Goal: Task Accomplishment & Management: Manage account settings

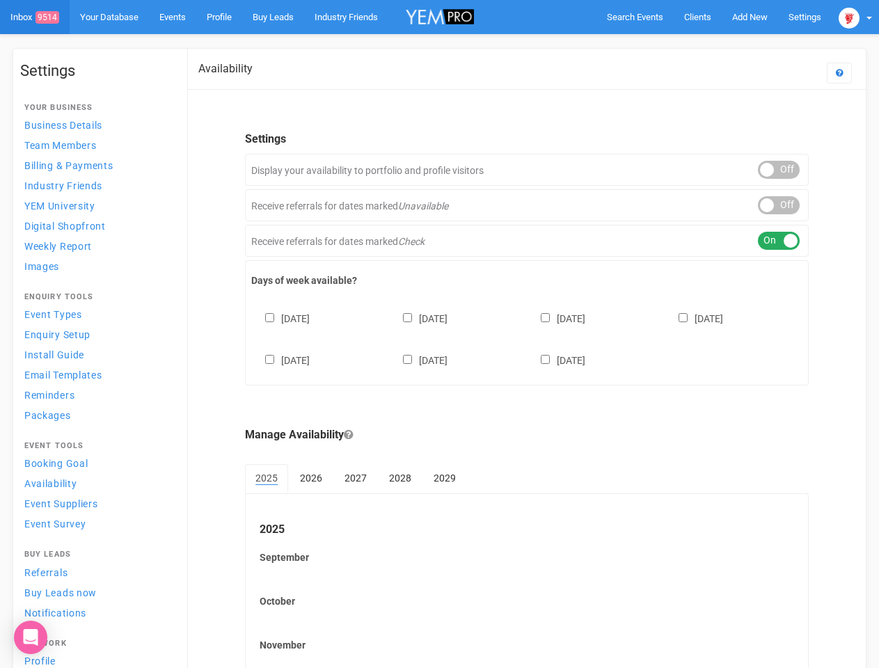
click at [439, 334] on div "[DATE] [DATE] [DATE] [DATE] [DATE] [DATE] [DATE]" at bounding box center [526, 333] width 551 height 84
click at [635, 17] on span "Search Events" at bounding box center [635, 17] width 56 height 10
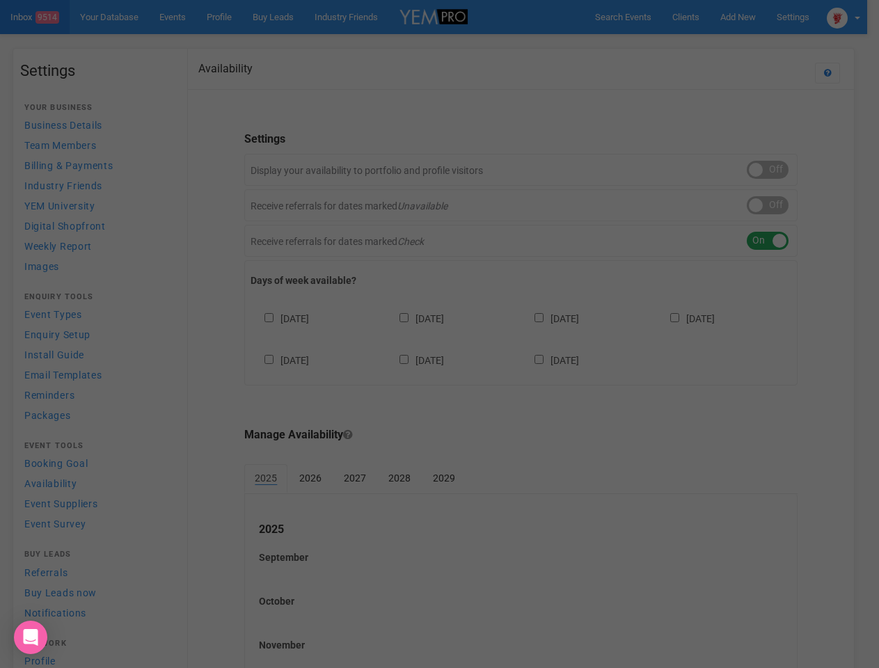
click at [749, 17] on body "Search Events Clients Add New New Client New Event New Enquiry Settings Stamfor…" at bounding box center [439, 402] width 879 height 805
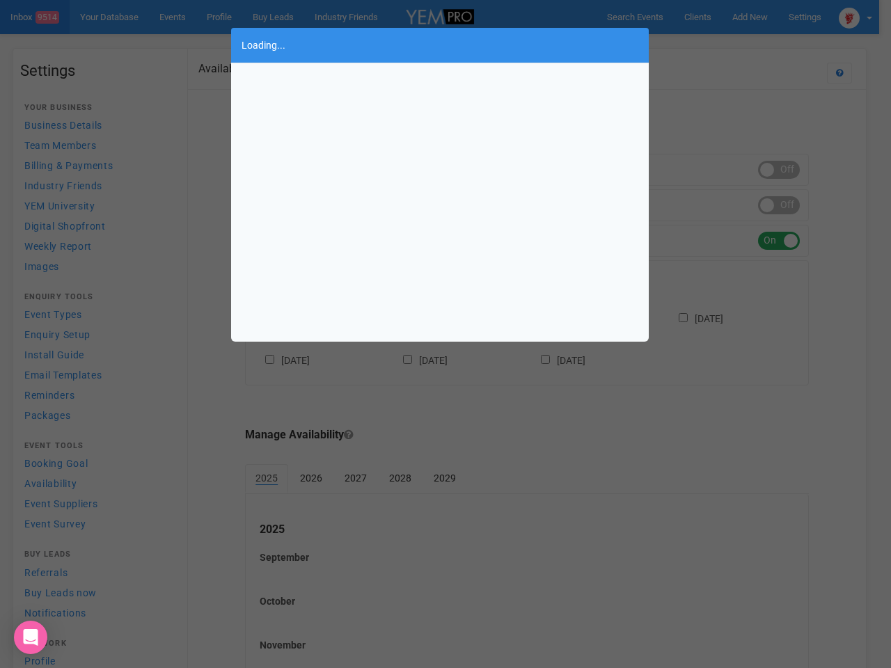
click at [717, 45] on div "Loading..." at bounding box center [445, 334] width 891 height 668
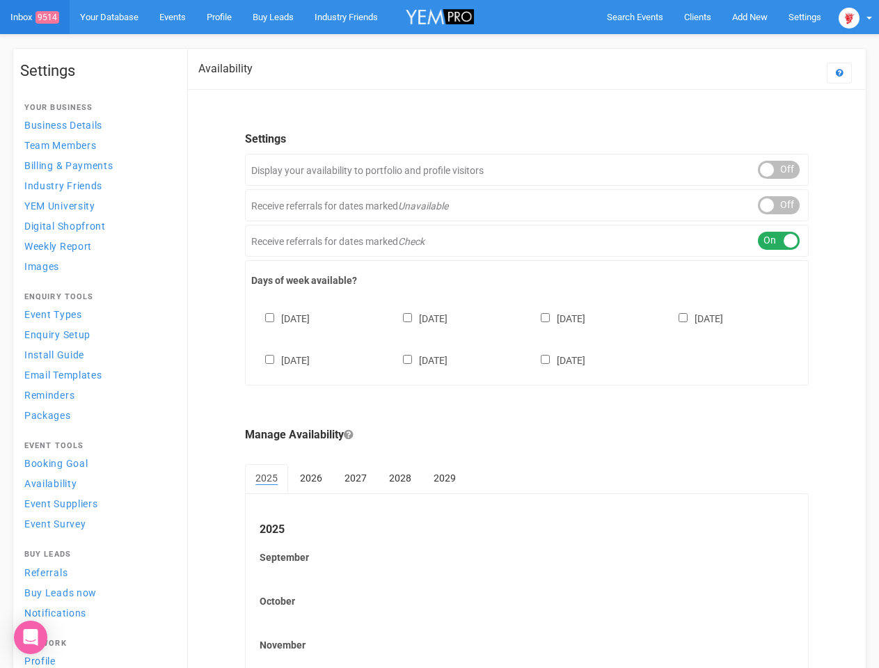
click at [779, 170] on div "ON OFF" at bounding box center [779, 170] width 42 height 18
click at [779, 205] on div "ON OFF" at bounding box center [779, 205] width 42 height 18
click at [779, 241] on div "ON OFF" at bounding box center [779, 241] width 42 height 18
click at [527, 338] on div "[DATE] [DATE] [DATE] [DATE] [DATE] [DATE] [DATE]" at bounding box center [526, 333] width 551 height 84
click at [439, 334] on div "[DATE] [DATE] [DATE] [DATE] [DATE] [DATE] [DATE]" at bounding box center [526, 333] width 551 height 84
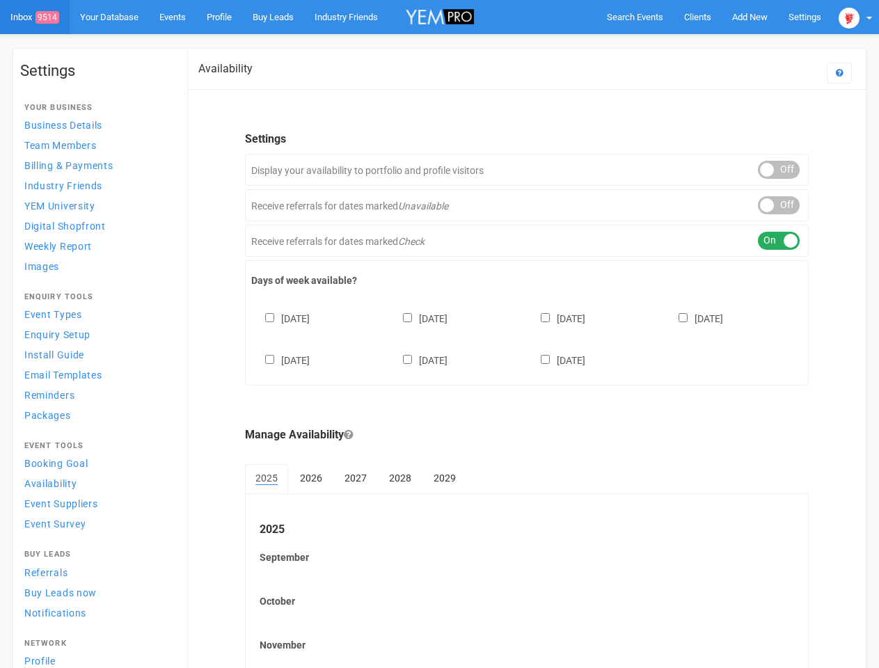
click at [439, 334] on div "[DATE] [DATE] [DATE] [DATE] [DATE] [DATE] [DATE]" at bounding box center [526, 333] width 551 height 84
click at [635, 17] on span "Search Events" at bounding box center [635, 17] width 56 height 10
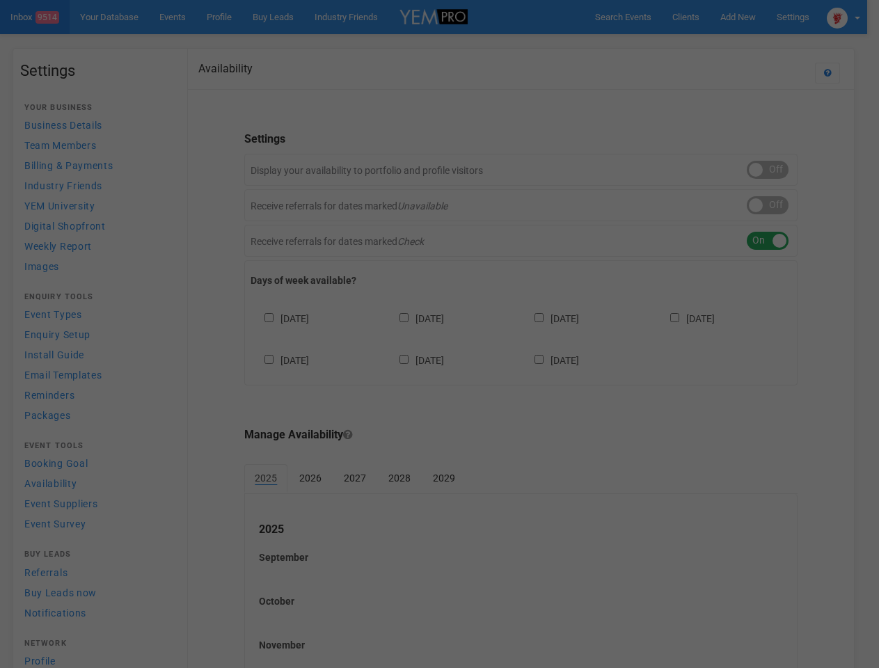
click at [749, 17] on div at bounding box center [439, 334] width 879 height 668
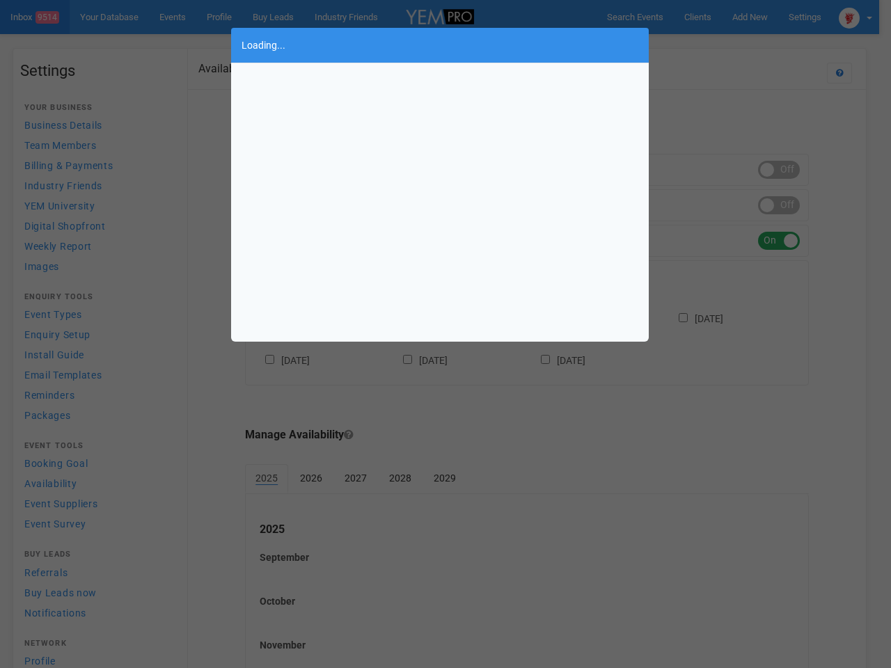
click at [717, 45] on div "Loading..." at bounding box center [445, 334] width 891 height 668
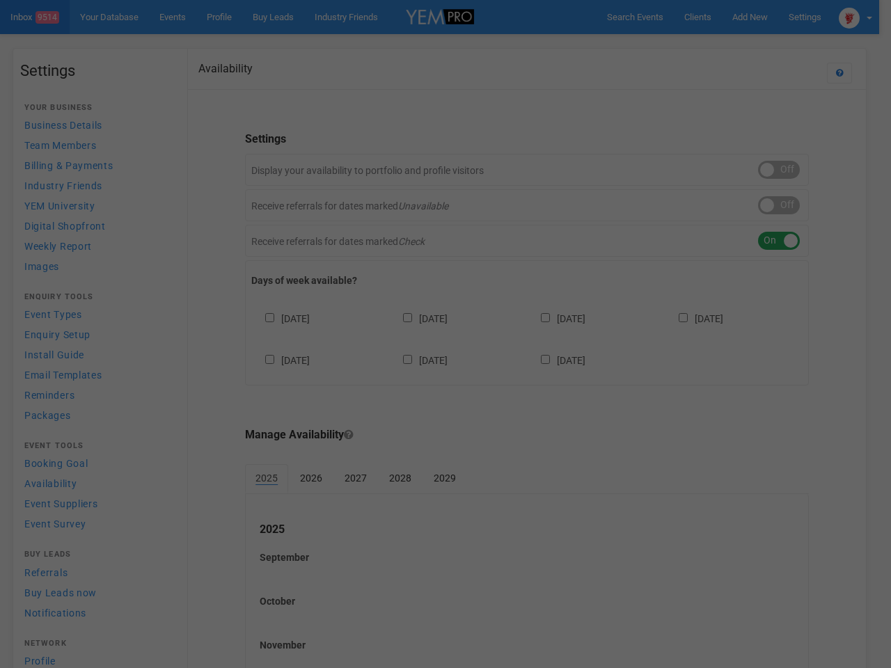
click at [855, 17] on div "Loading..." at bounding box center [445, 334] width 891 height 668
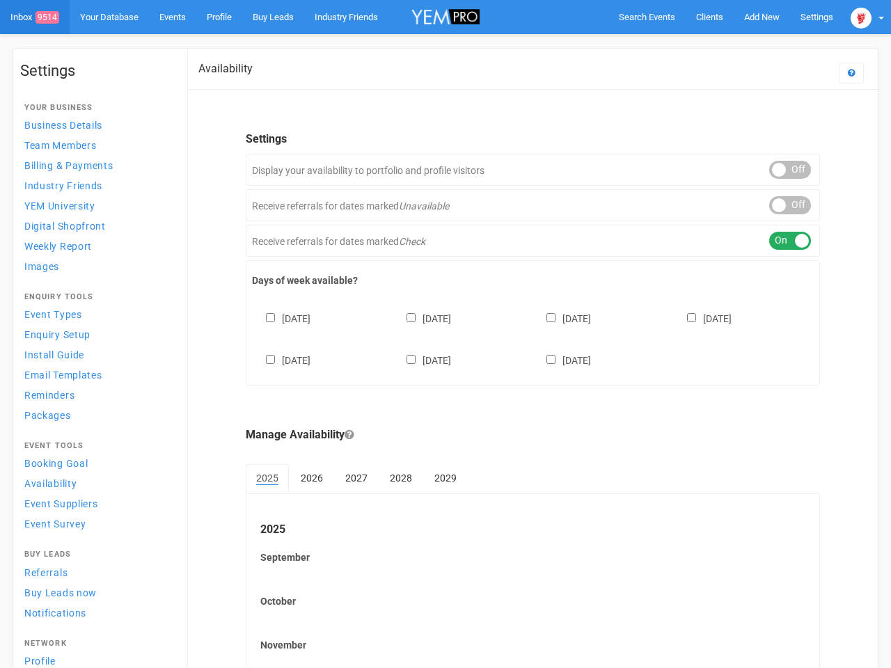
click at [779, 170] on div "ON OFF" at bounding box center [790, 170] width 42 height 18
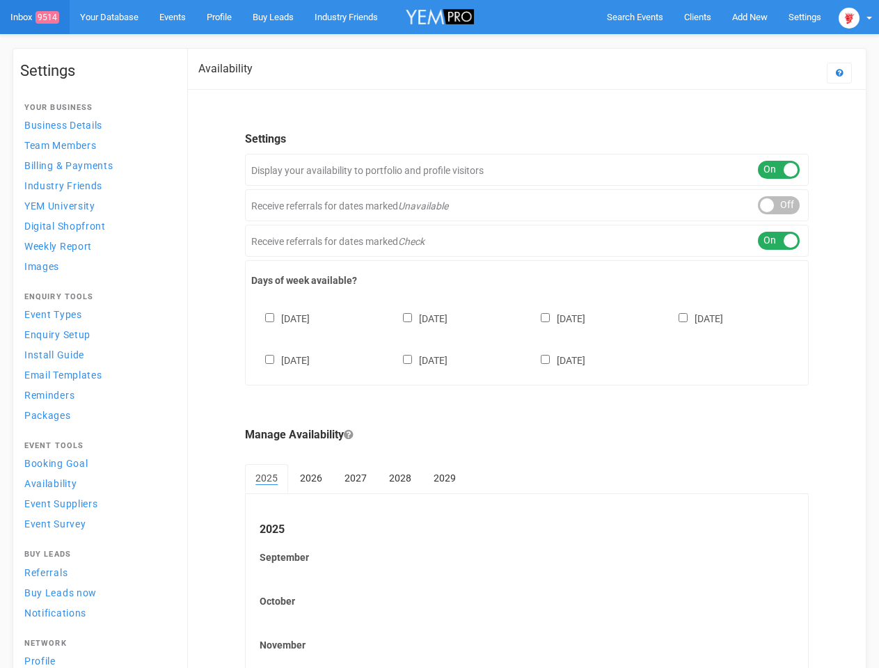
click at [779, 205] on div "ON OFF" at bounding box center [779, 205] width 42 height 18
click at [779, 241] on div "ON OFF" at bounding box center [779, 241] width 42 height 18
click at [527, 338] on div "[DATE] [DATE] [DATE] [DATE] [DATE] [DATE] [DATE]" at bounding box center [526, 333] width 551 height 84
